Goal: Information Seeking & Learning: Check status

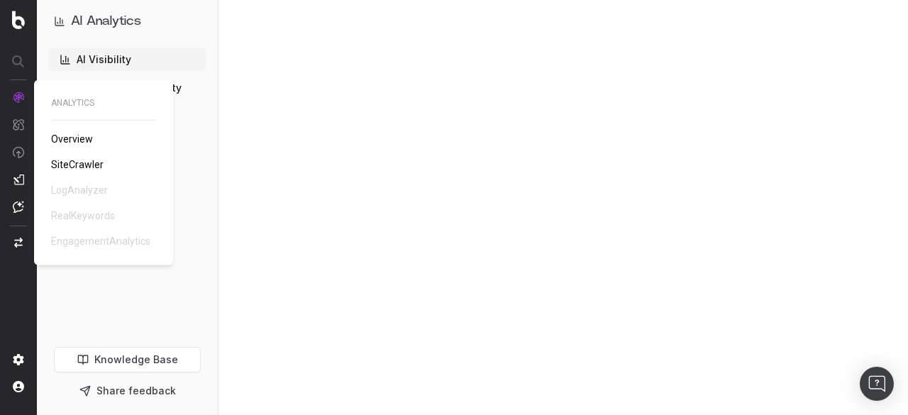
click at [82, 135] on span "Overview" at bounding box center [72, 138] width 42 height 11
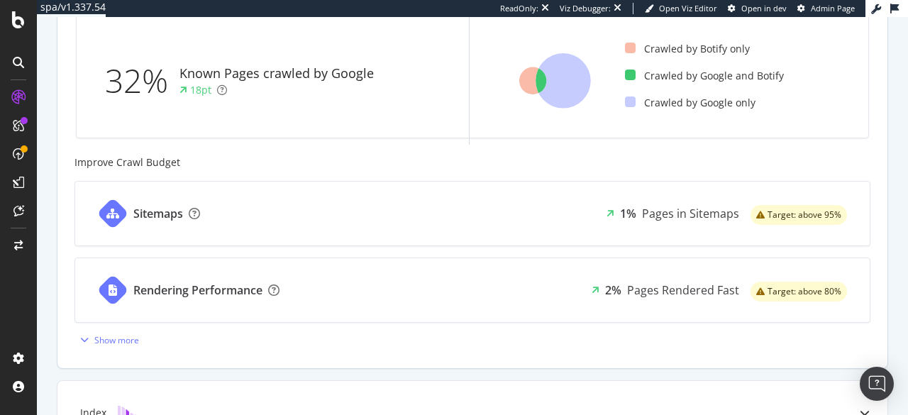
scroll to position [510, 0]
